Goal: Complete application form

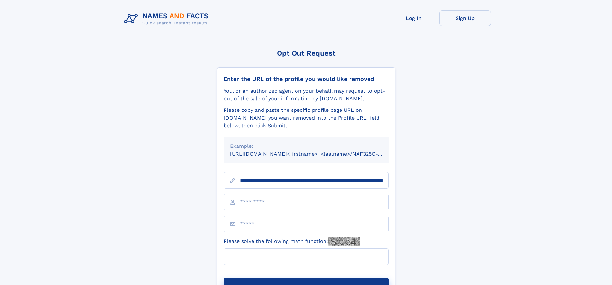
scroll to position [0, 63]
type input "**********"
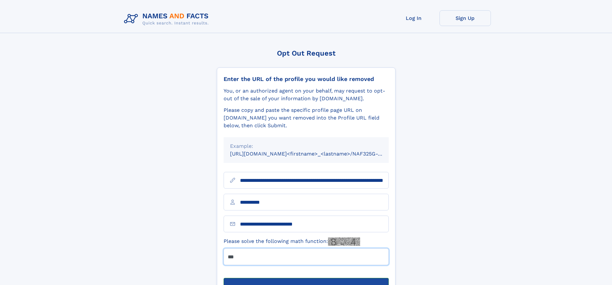
type input "***"
click at [306, 278] on button "Submit Opt Out Request" at bounding box center [305, 288] width 165 height 21
